Goal: Information Seeking & Learning: Learn about a topic

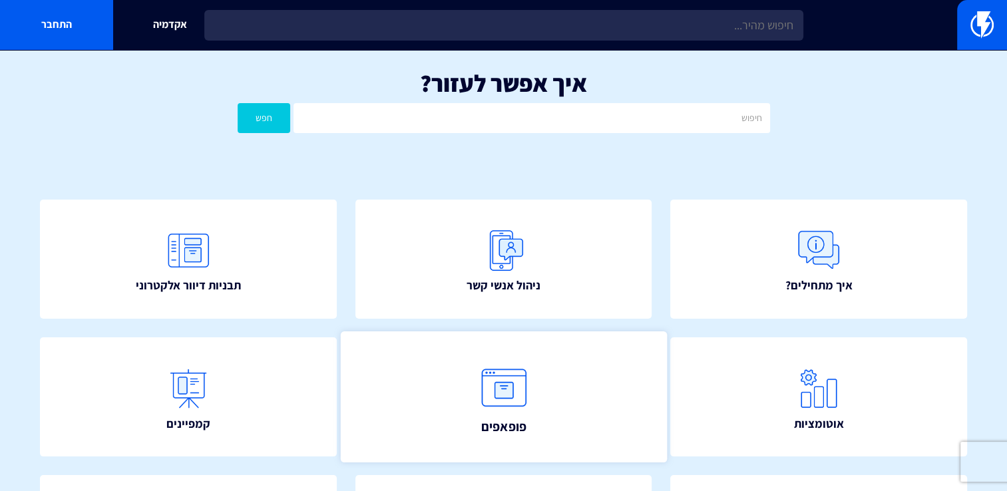
click at [530, 383] on img at bounding box center [504, 388] width 59 height 59
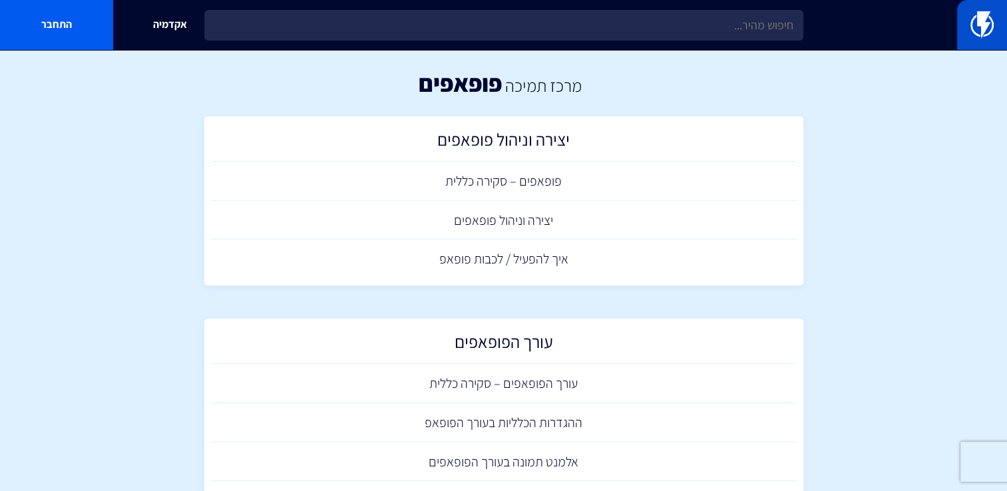
click at [978, 35] on img at bounding box center [981, 24] width 23 height 27
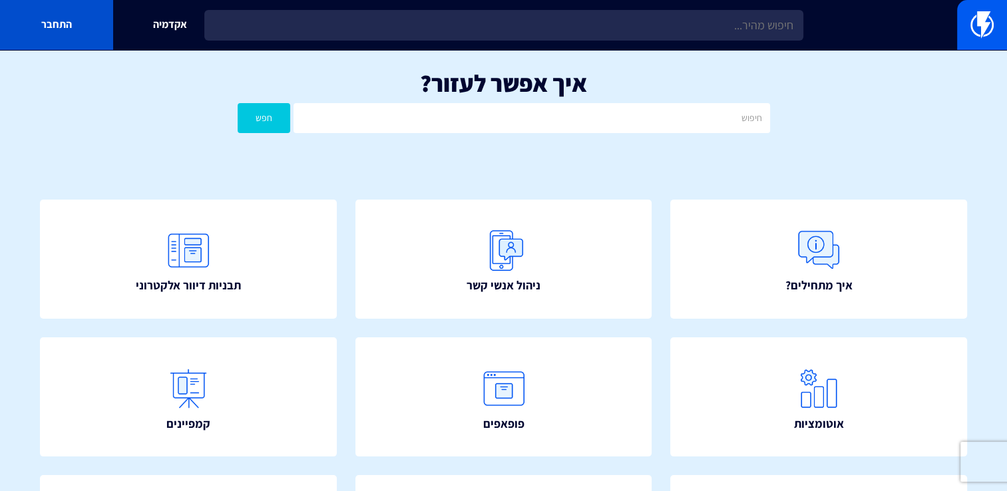
click at [32, 35] on link "התחבר" at bounding box center [56, 25] width 113 height 50
